Goal: Task Accomplishment & Management: Use online tool/utility

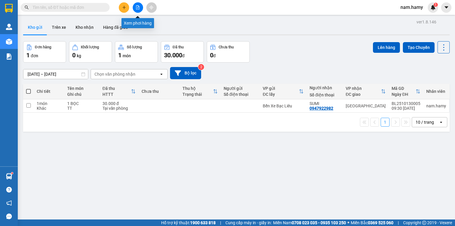
click at [138, 4] on button at bounding box center [138, 7] width 10 height 10
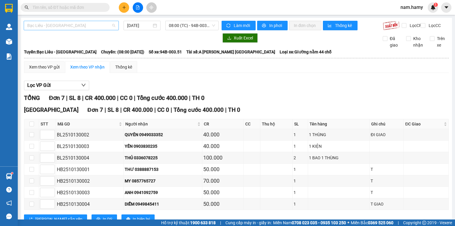
click at [90, 25] on span "Bạc Liêu - [GEOGRAPHIC_DATA]" at bounding box center [71, 25] width 88 height 9
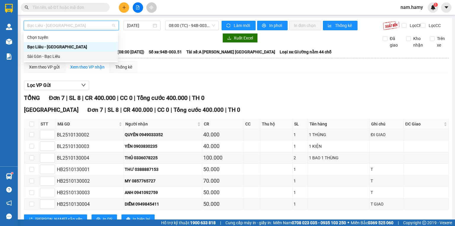
click at [81, 60] on div "Sài Gòn - Bạc Liêu" at bounding box center [71, 56] width 94 height 9
type input "[DATE]"
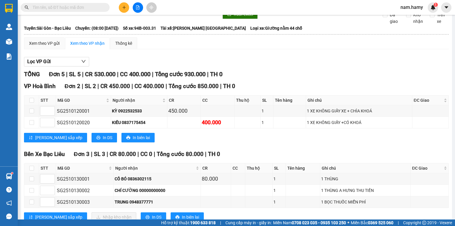
scroll to position [46, 0]
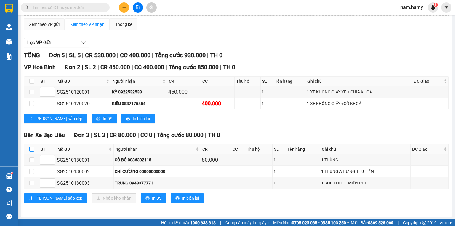
click at [31, 149] on input "checkbox" at bounding box center [31, 149] width 5 height 5
checkbox input "true"
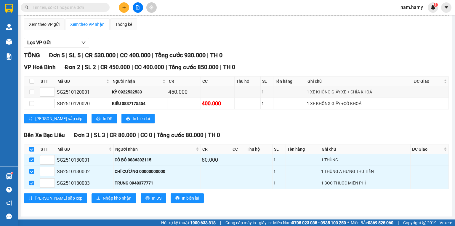
scroll to position [0, 0]
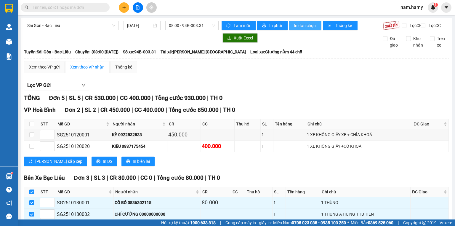
click at [298, 25] on span "In đơn chọn" at bounding box center [305, 25] width 23 height 7
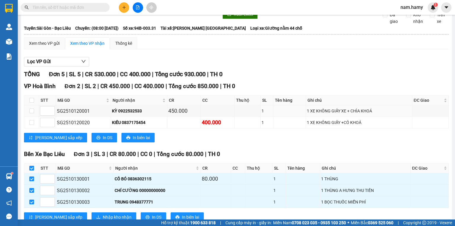
scroll to position [46, 0]
